Goal: Find specific page/section: Find specific page/section

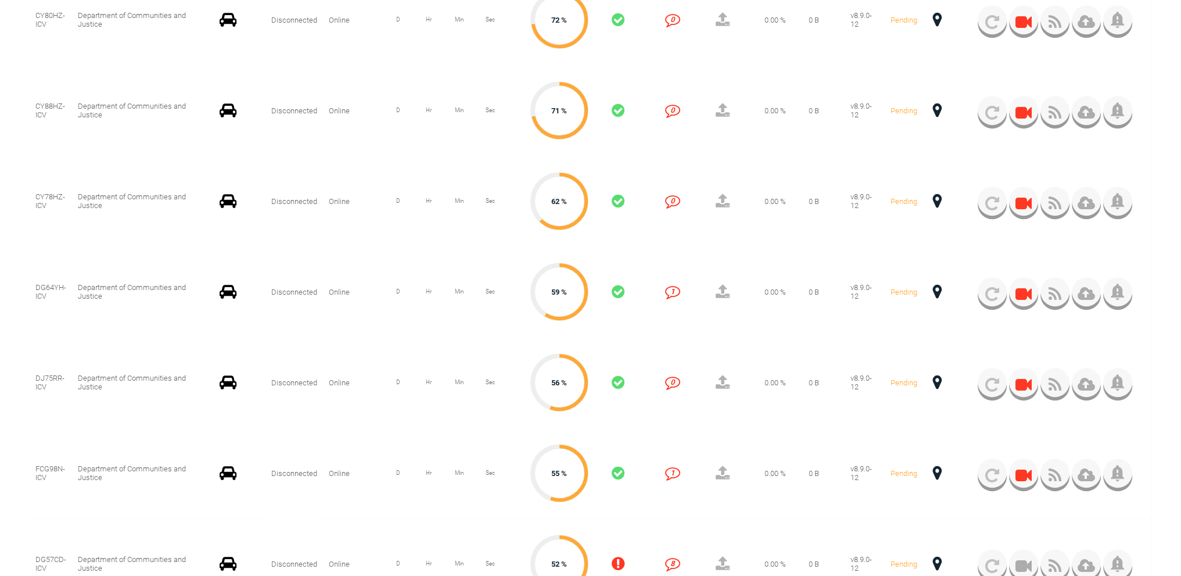
scroll to position [872, 0]
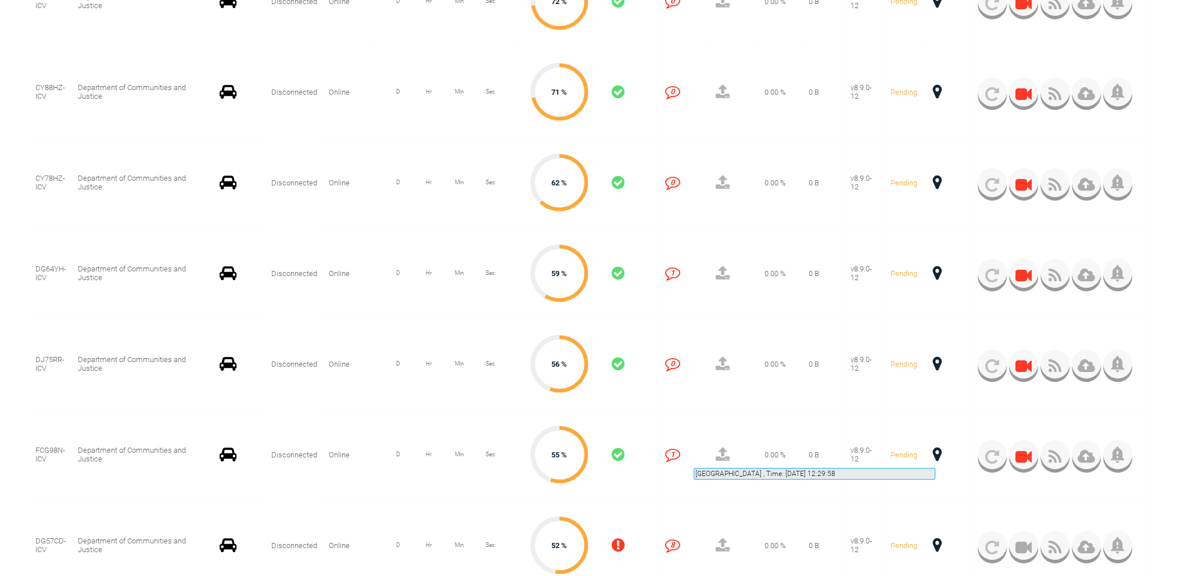
click at [935, 454] on span at bounding box center [937, 454] width 9 height 15
